Goal: Transaction & Acquisition: Purchase product/service

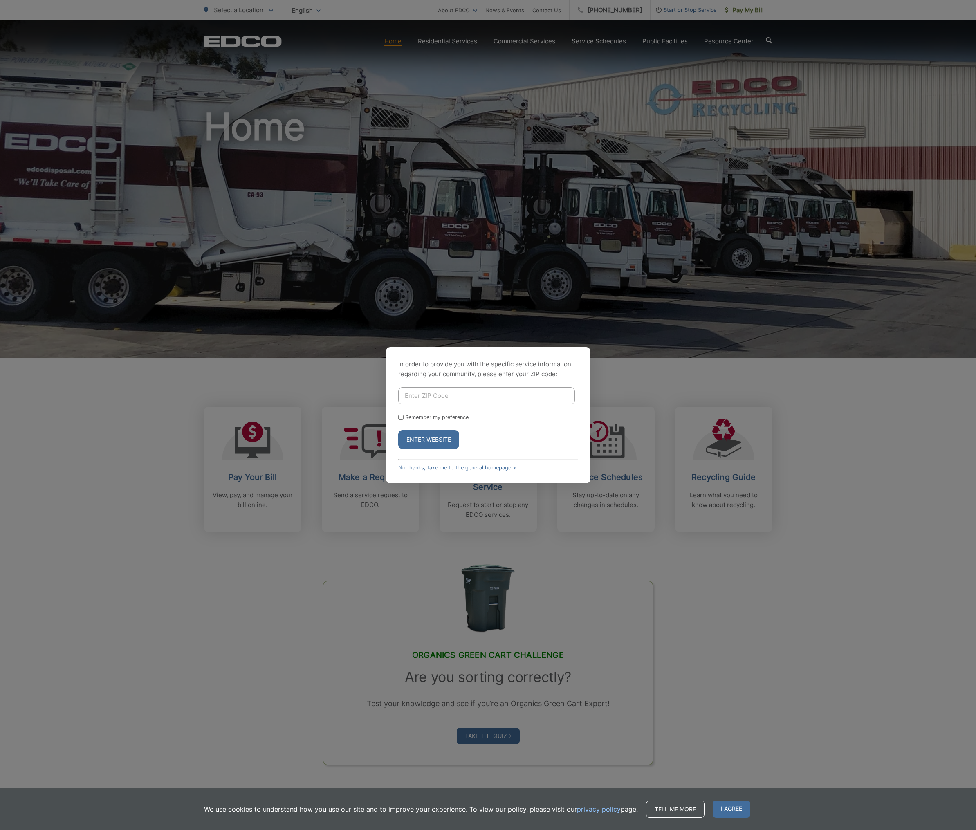
drag, startPoint x: 418, startPoint y: 418, endPoint x: 426, endPoint y: 392, distance: 27.9
click at [418, 417] on label "Remember my preference" at bounding box center [436, 417] width 63 height 6
click at [404, 417] on input "Remember my preference" at bounding box center [400, 417] width 5 height 5
checkbox input "true"
click at [426, 392] on input "Enter ZIP Code" at bounding box center [486, 395] width 177 height 17
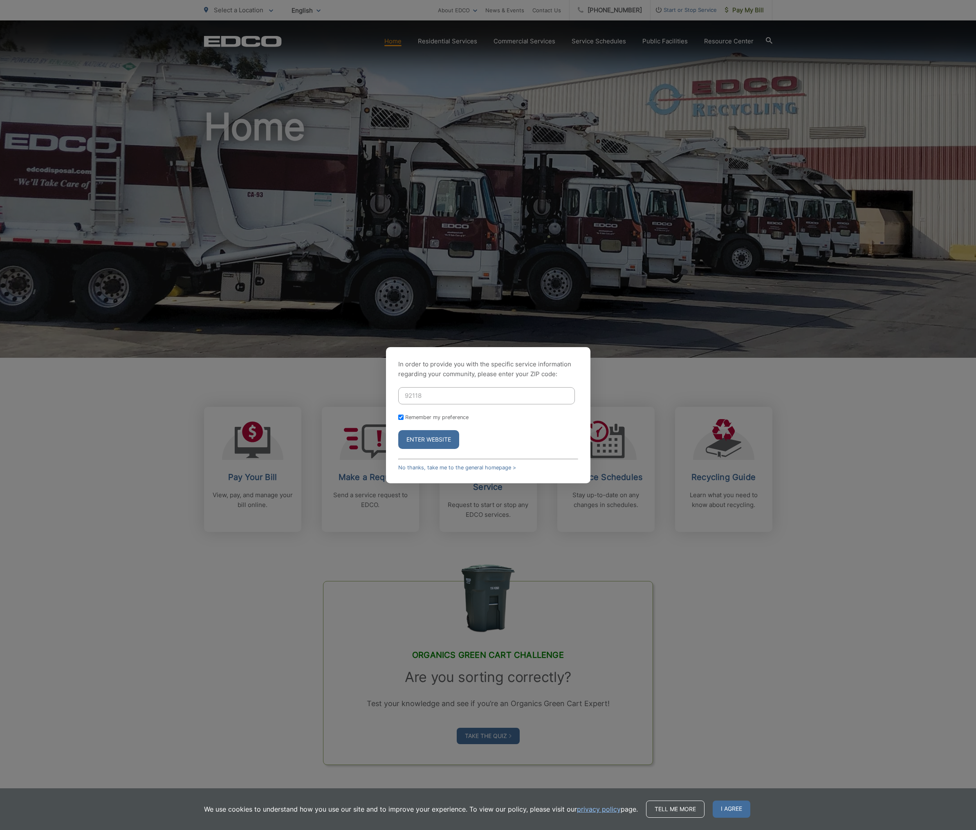
type input "92118"
click at [429, 439] on button "Enter Website" at bounding box center [428, 439] width 61 height 19
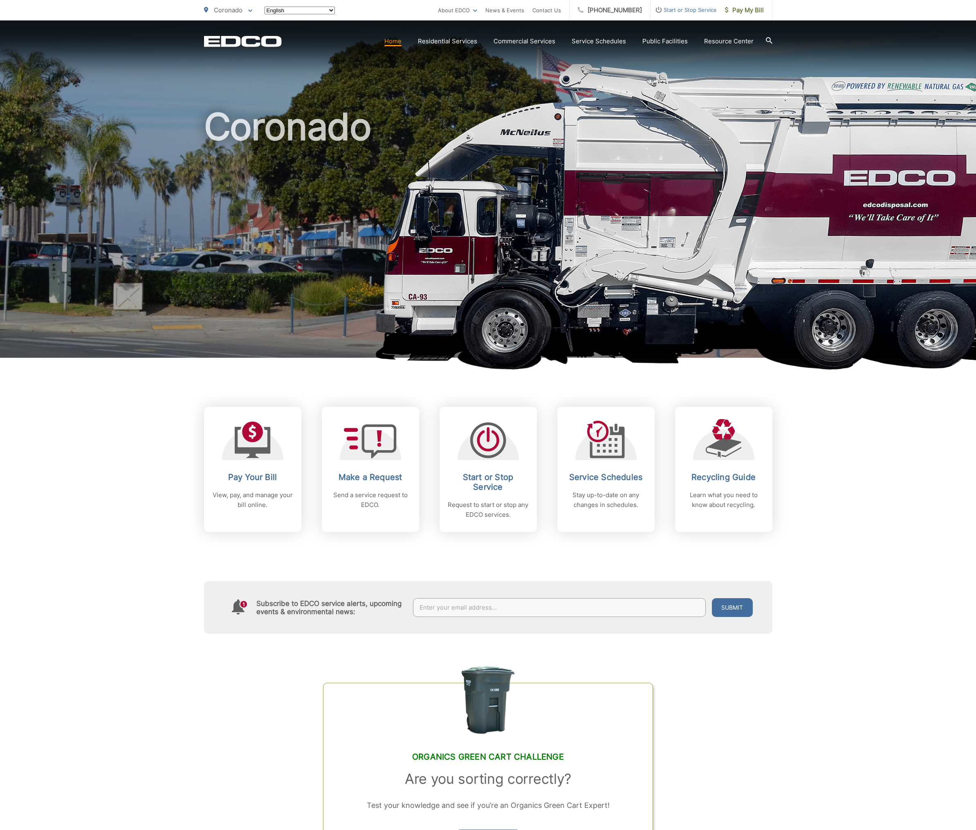
click at [422, 444] on div "Pay Your Bill View, pay, and manage your bill online. Make a Request Send a ser…" at bounding box center [488, 469] width 569 height 125
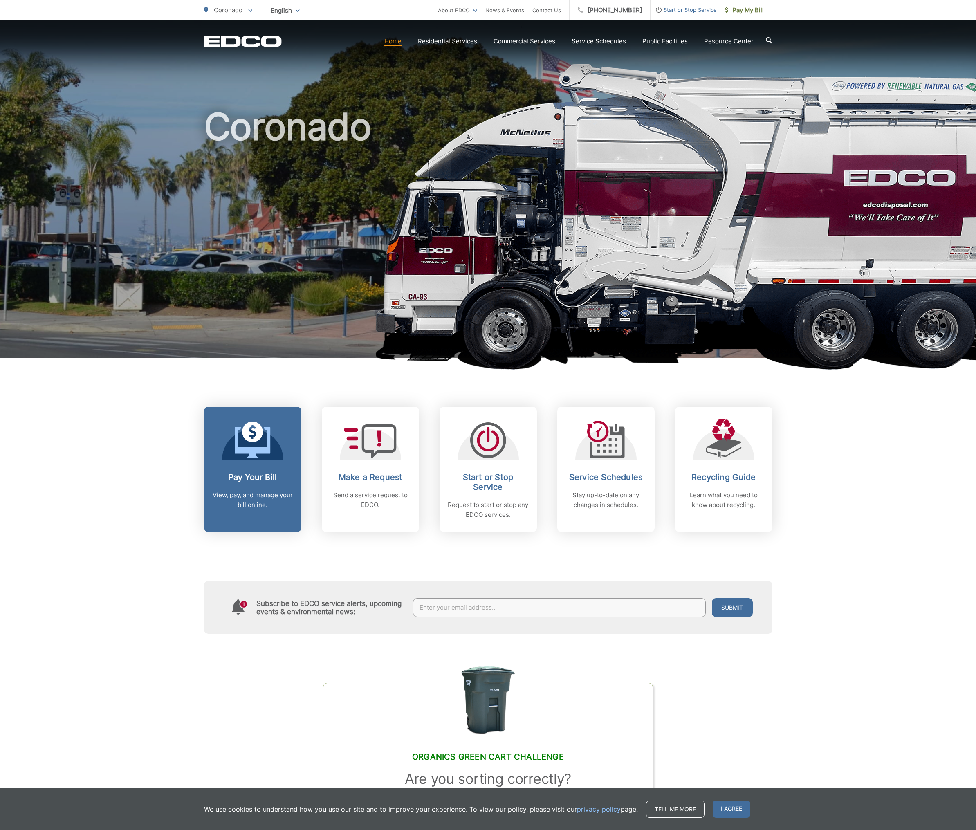
click at [246, 479] on h2 "Pay Your Bill" at bounding box center [252, 477] width 81 height 10
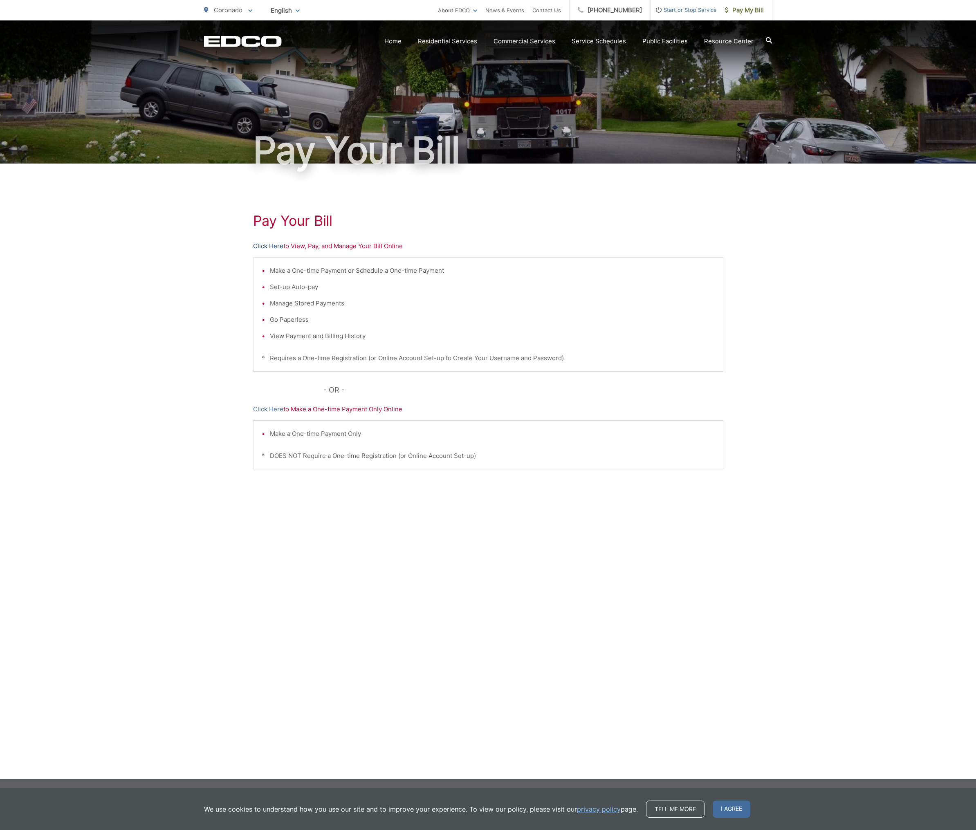
click at [274, 248] on link "Click Here" at bounding box center [268, 246] width 30 height 10
